Goal: Book appointment/travel/reservation

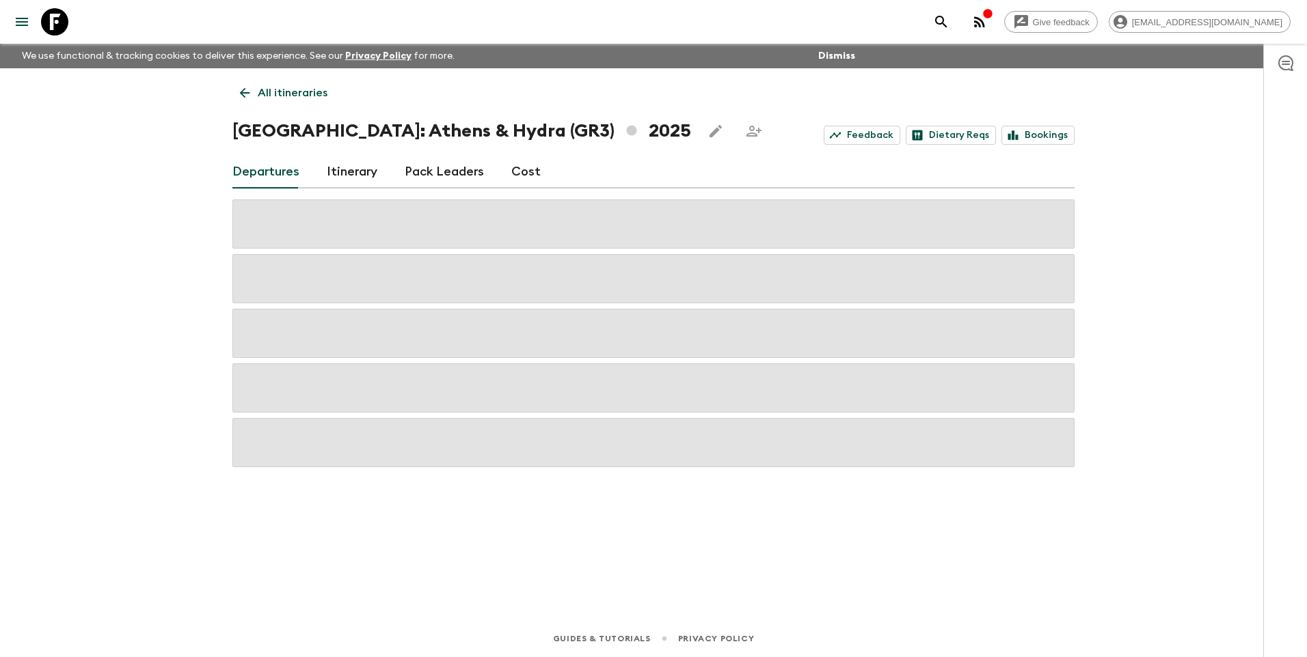
click at [266, 94] on p "All itineraries" at bounding box center [293, 93] width 70 height 16
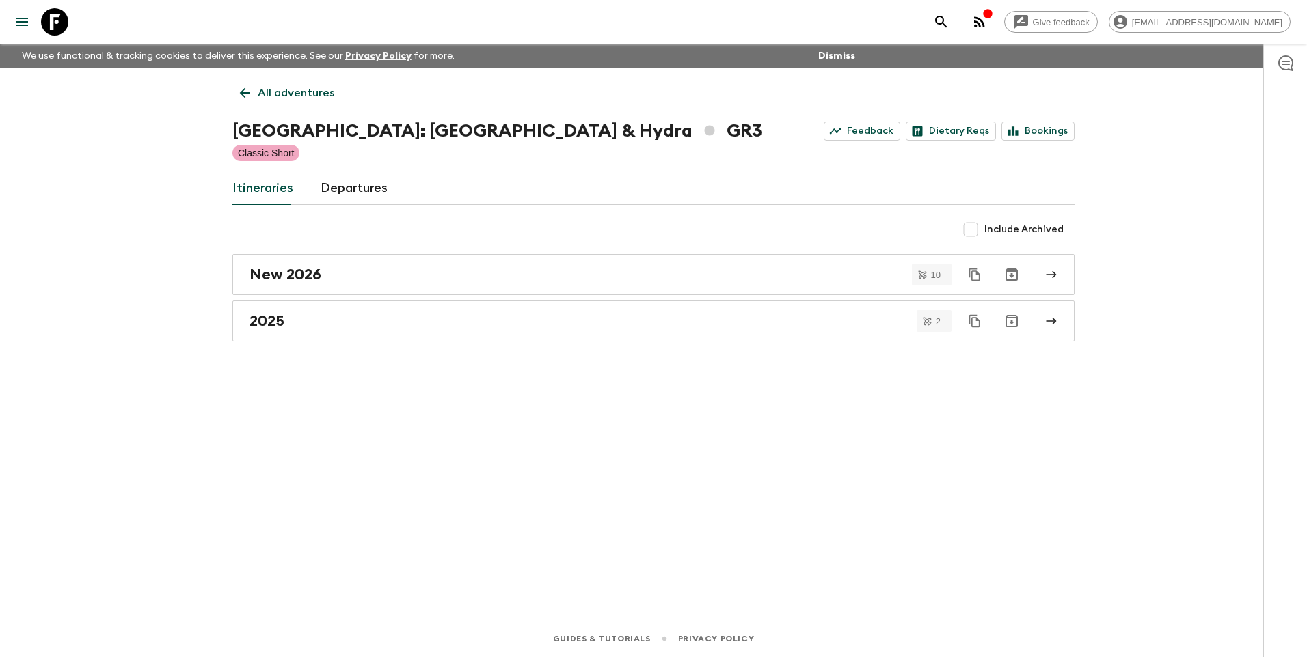
click at [266, 94] on p "All adventures" at bounding box center [296, 93] width 77 height 16
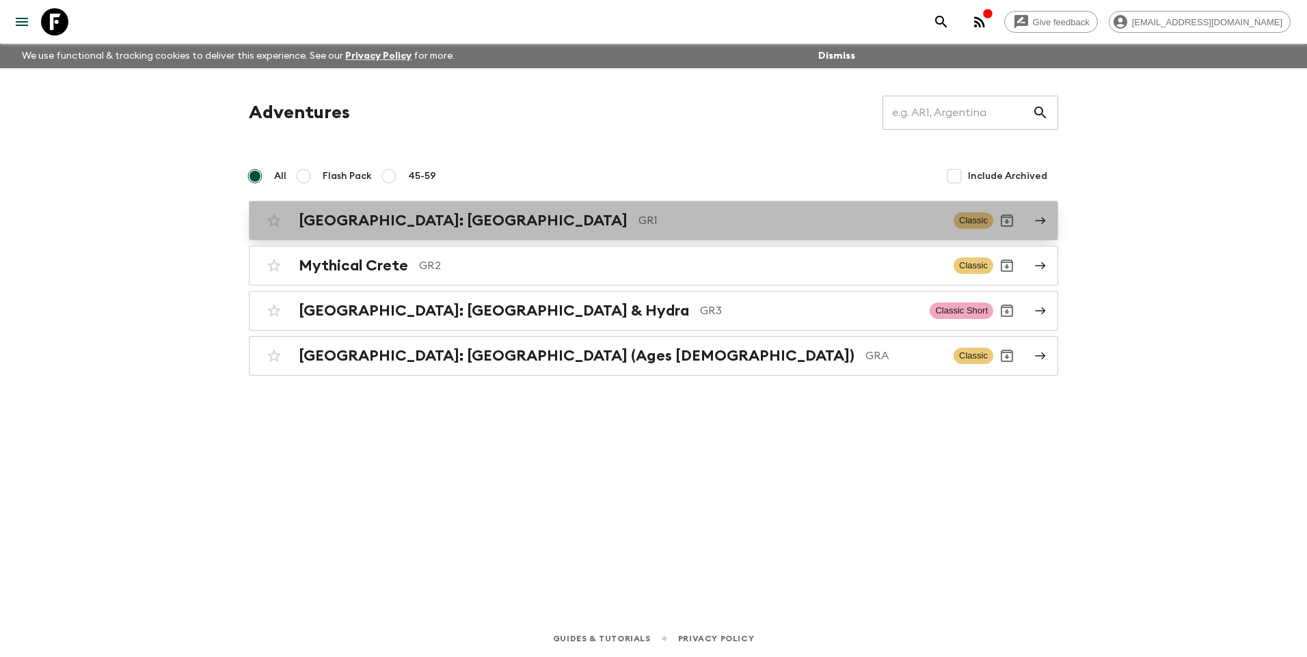
click at [385, 217] on h2 "[GEOGRAPHIC_DATA]: [GEOGRAPHIC_DATA]" at bounding box center [463, 221] width 329 height 18
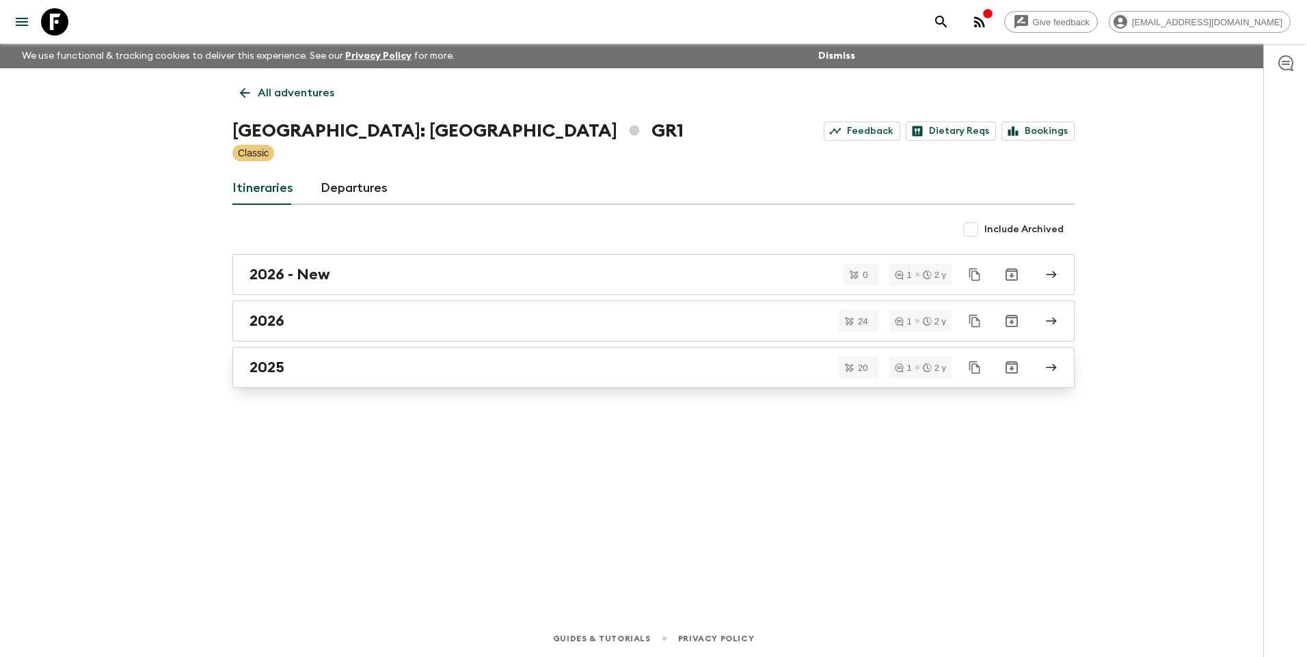
click at [291, 366] on div "2025" at bounding box center [640, 368] width 782 height 18
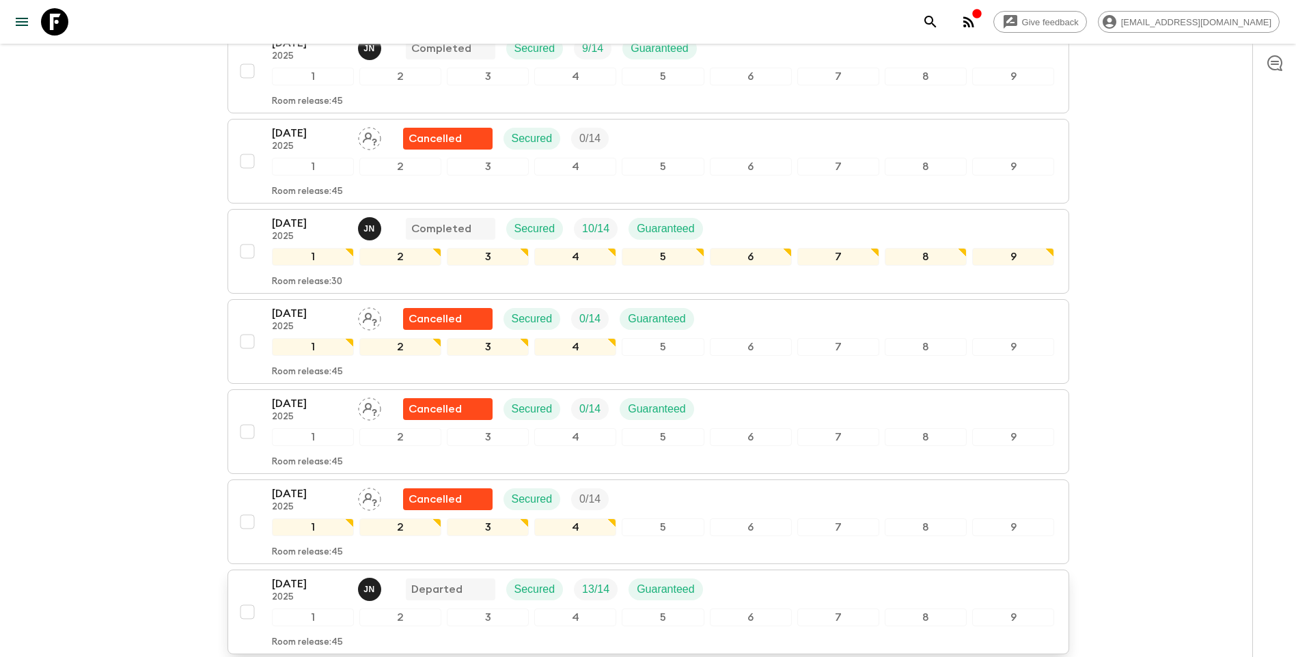
scroll to position [547, 0]
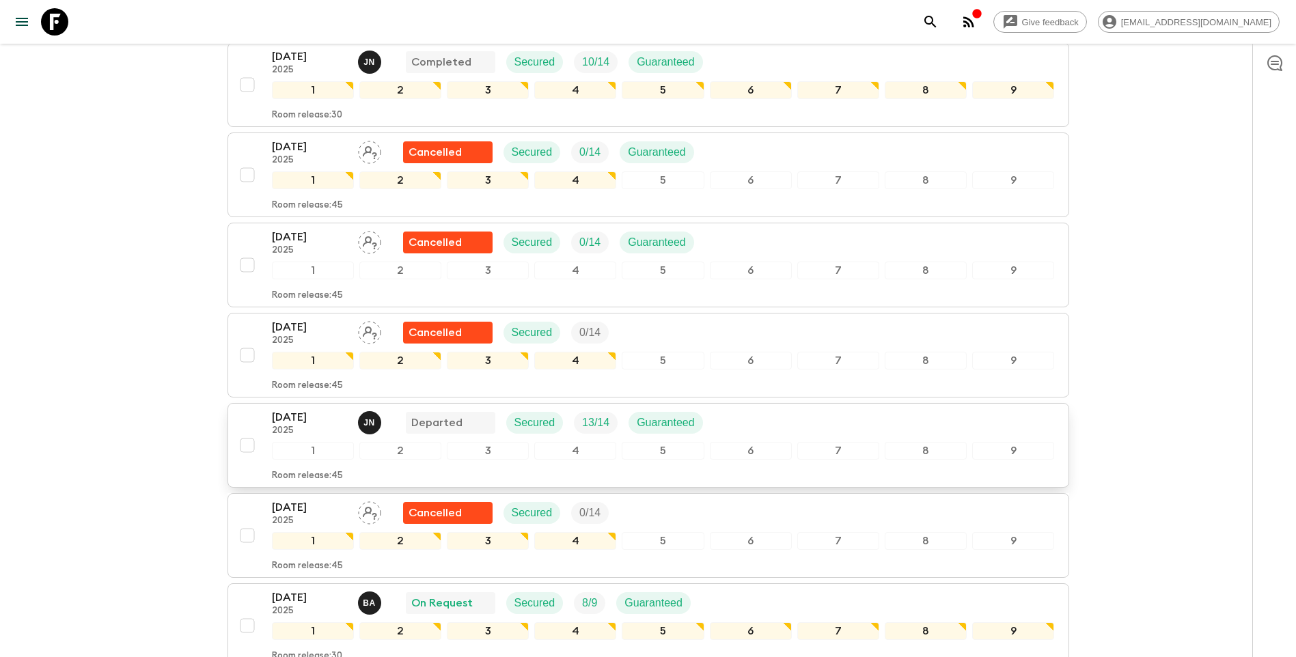
click at [292, 426] on p "2025" at bounding box center [309, 431] width 75 height 11
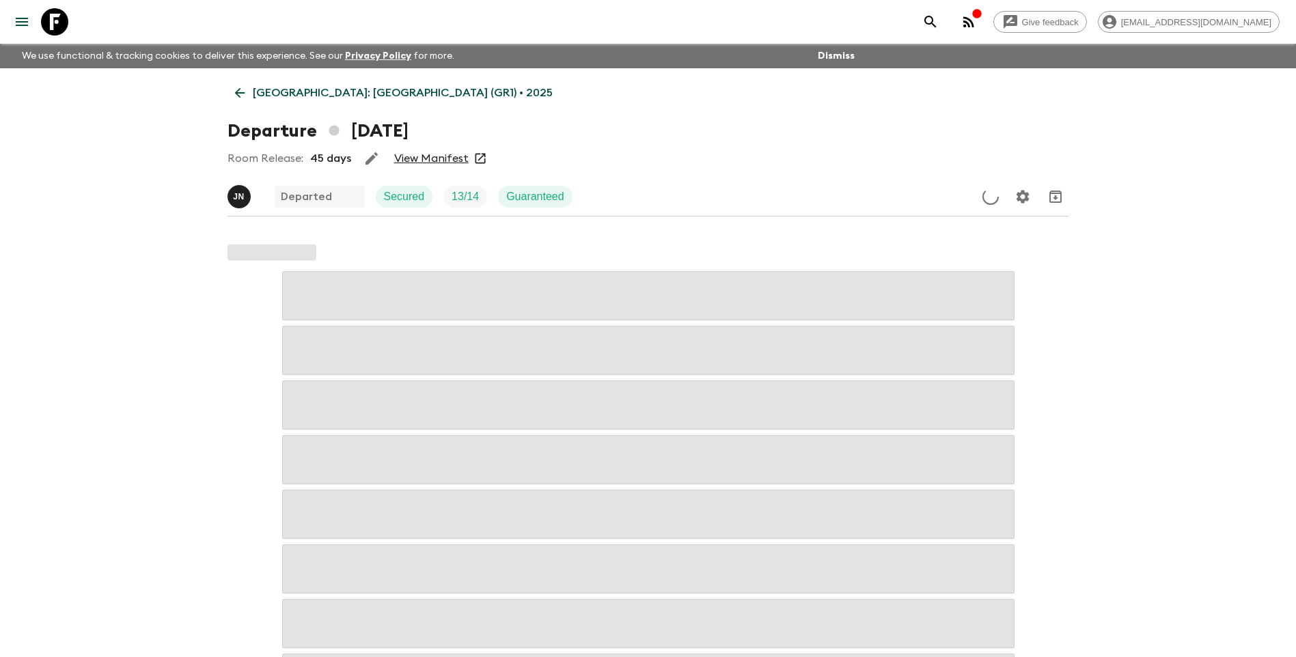
click at [420, 150] on div "Room Release: 45 days View Manifest" at bounding box center [649, 158] width 842 height 27
click at [426, 156] on link "View Manifest" at bounding box center [431, 159] width 74 height 14
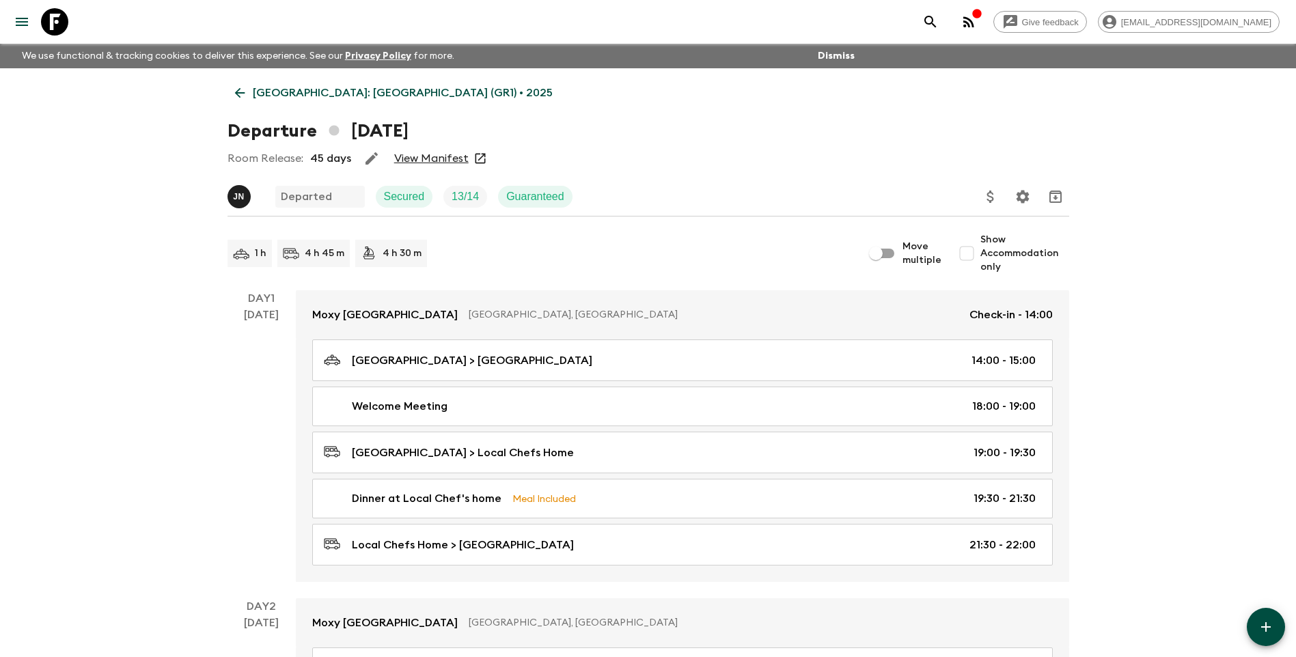
click at [245, 90] on icon at bounding box center [239, 92] width 15 height 15
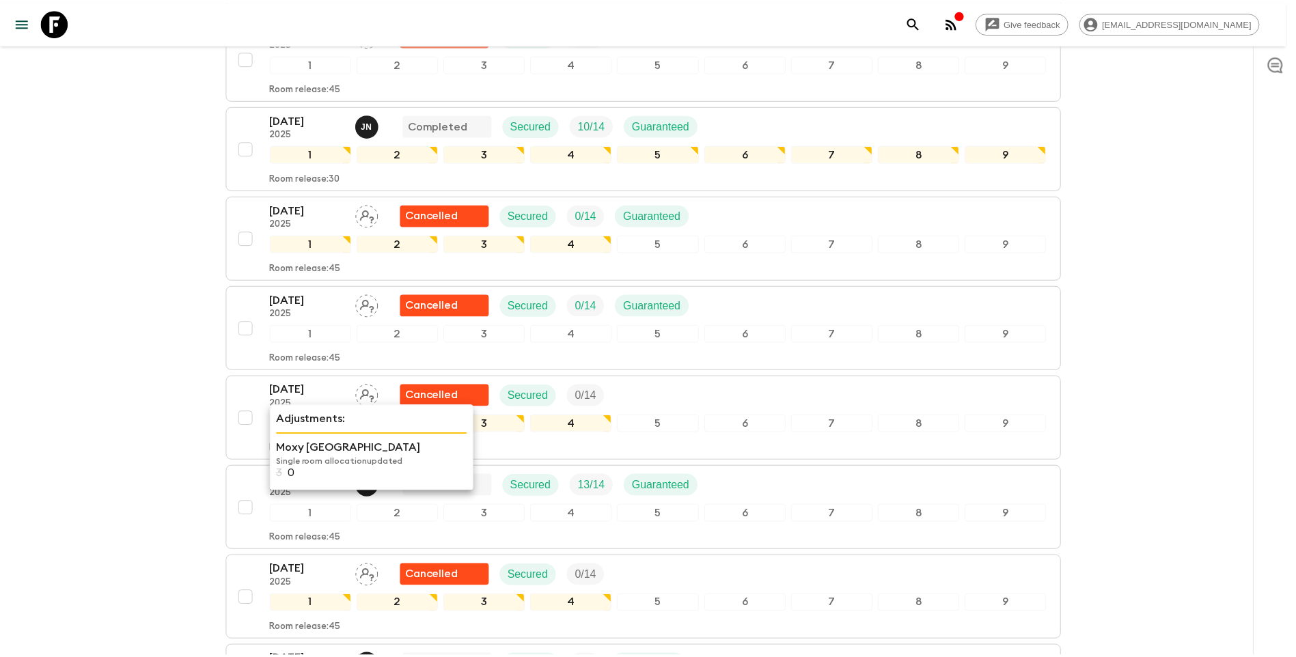
scroll to position [478, 0]
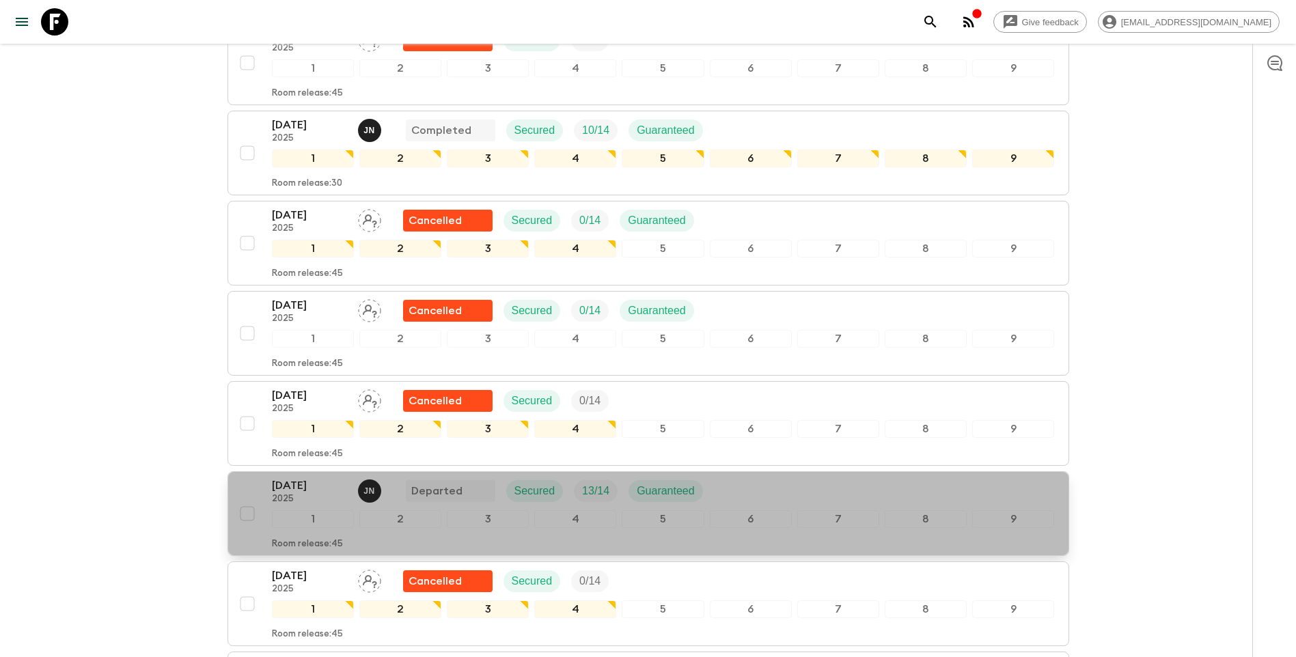
click at [288, 478] on p "[DATE]" at bounding box center [309, 486] width 75 height 16
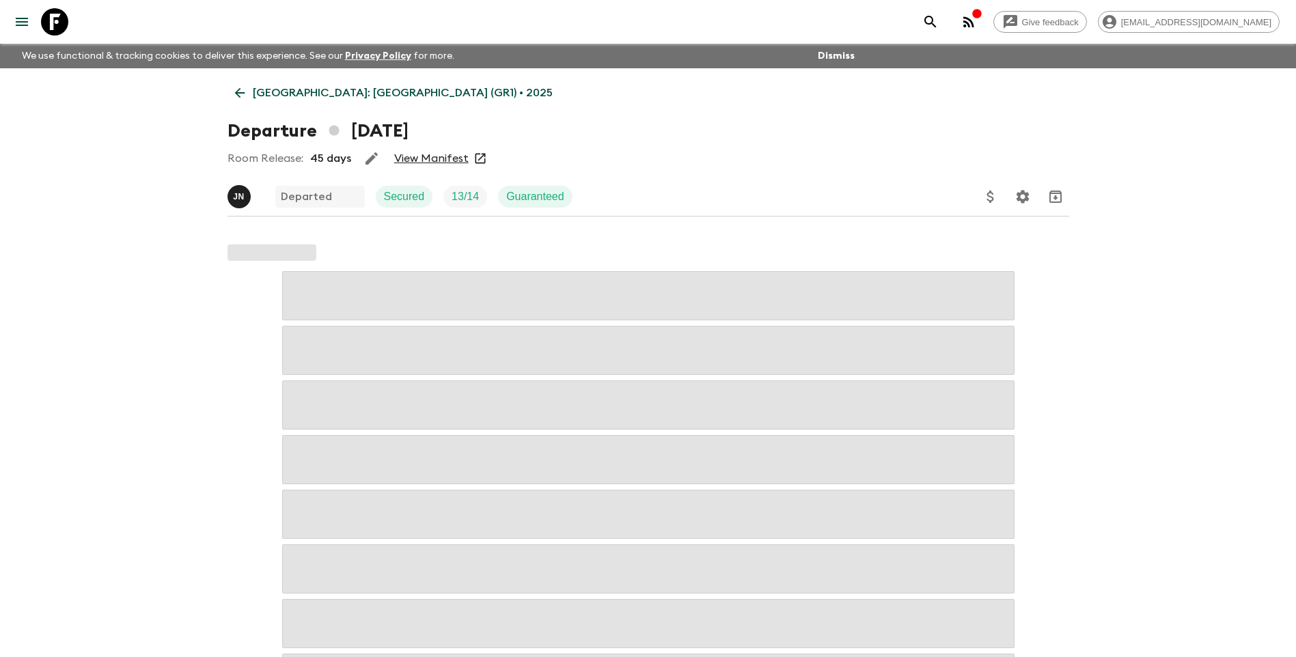
click at [419, 150] on div "Room Release: 45 days View Manifest" at bounding box center [649, 158] width 842 height 27
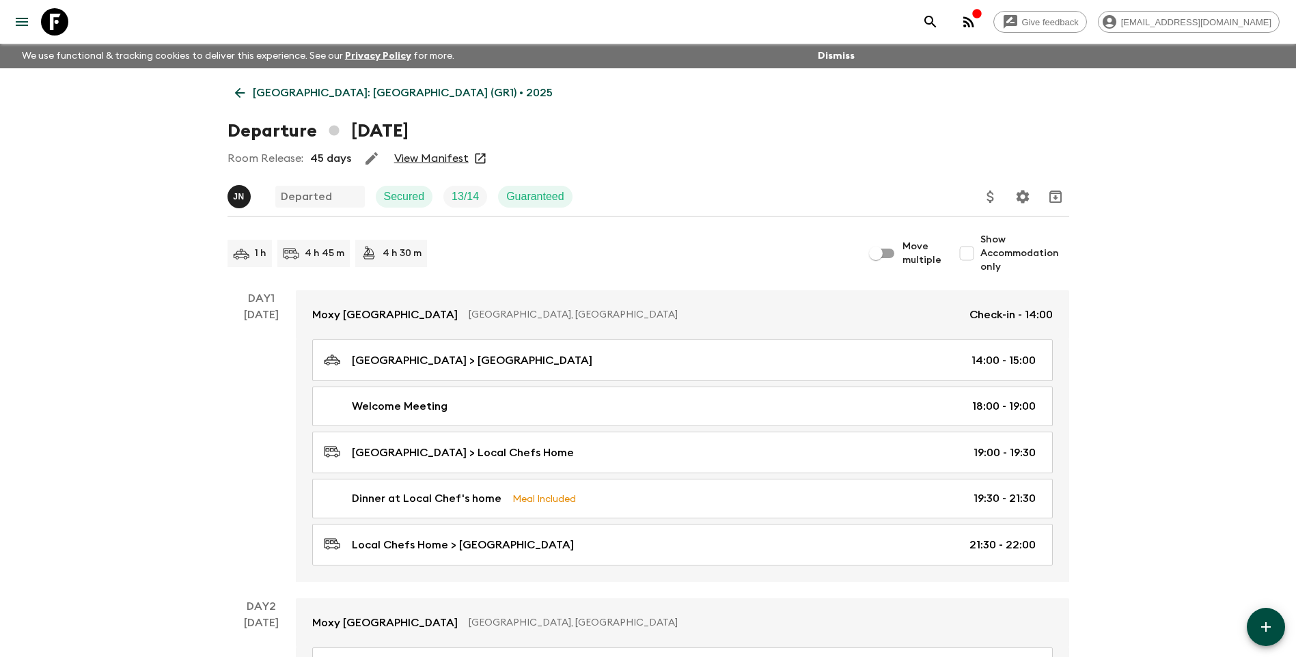
click at [419, 167] on div "Room Release: 45 days View Manifest" at bounding box center [649, 158] width 842 height 27
